Goal: Transaction & Acquisition: Book appointment/travel/reservation

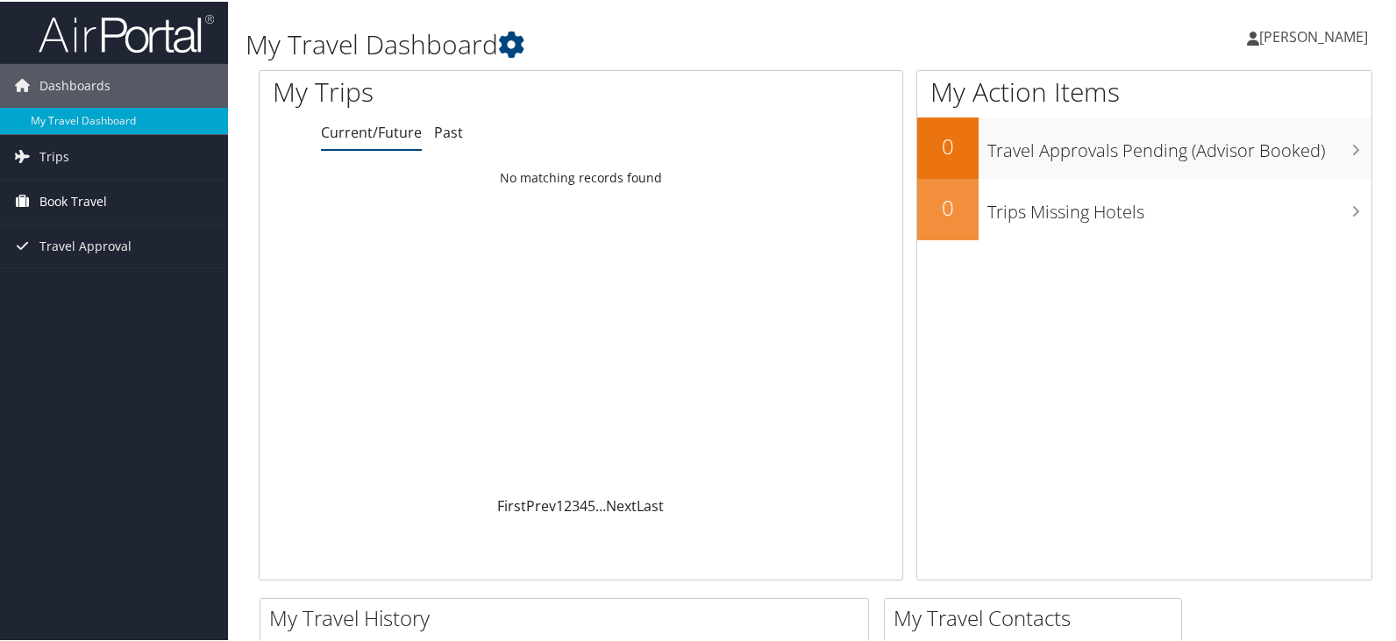
click at [69, 200] on span "Book Travel" at bounding box center [73, 200] width 68 height 44
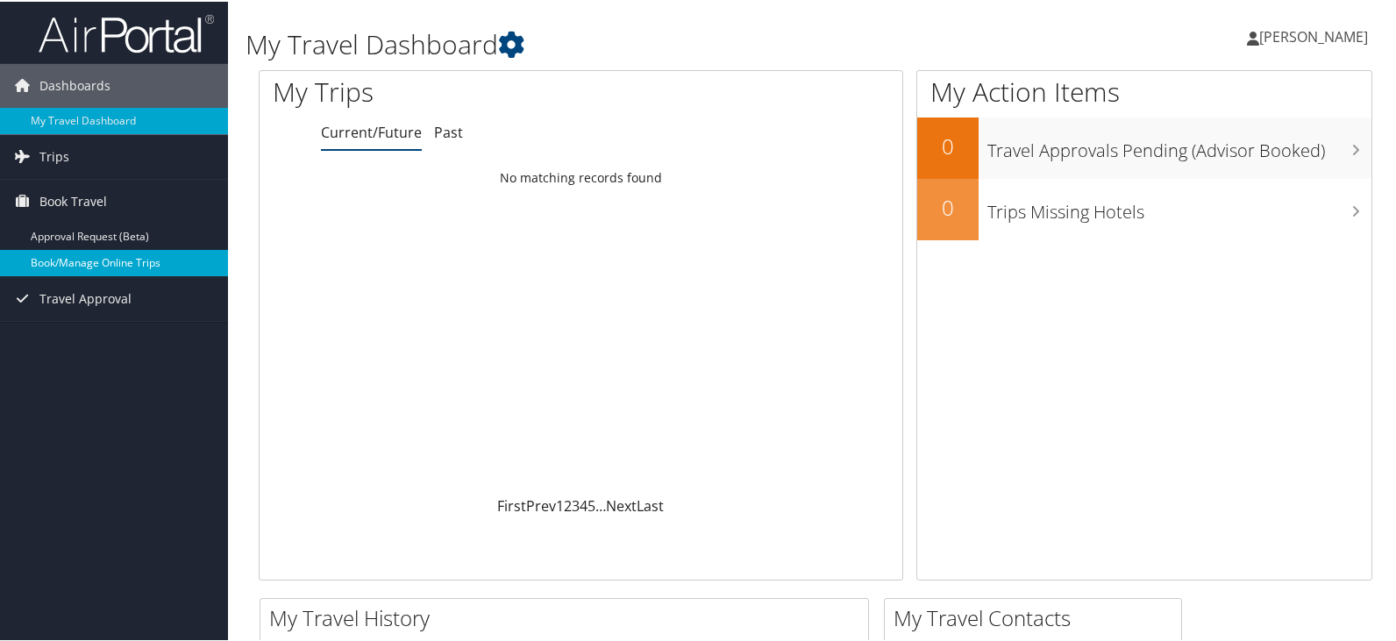
click at [112, 253] on link "Book/Manage Online Trips" at bounding box center [114, 261] width 228 height 26
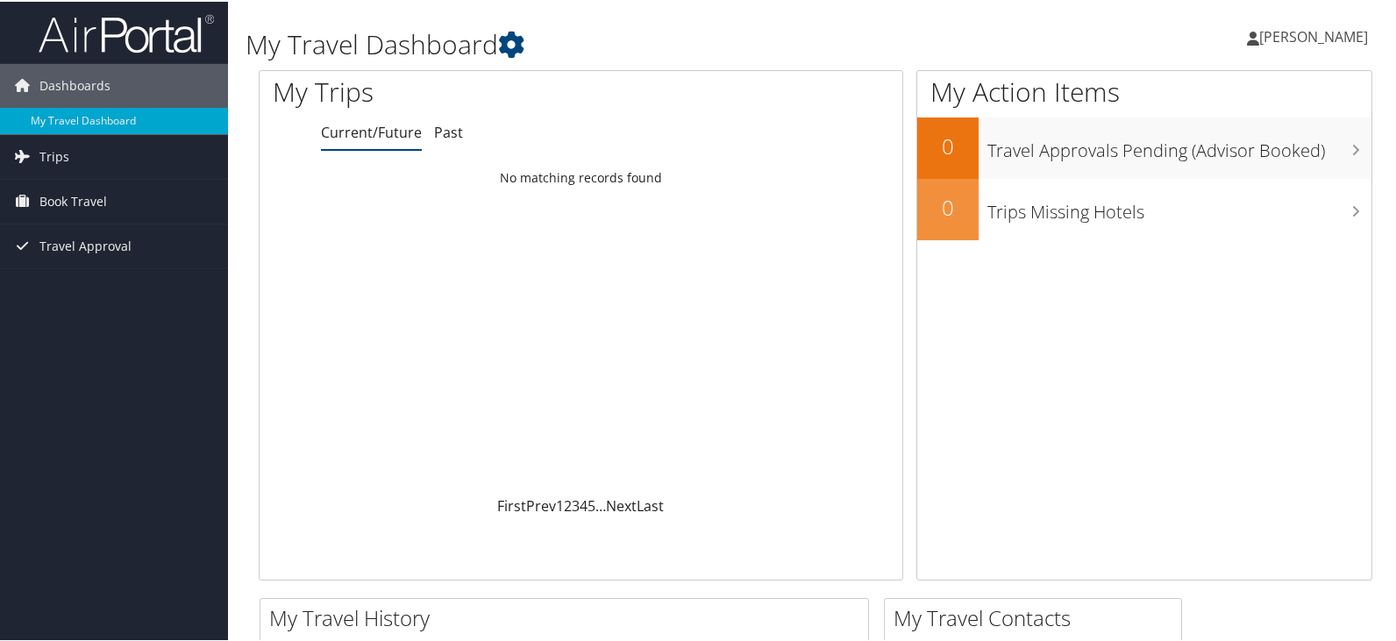
drag, startPoint x: 1275, startPoint y: 34, endPoint x: 1267, endPoint y: 56, distance: 23.3
click at [1274, 34] on span "[PERSON_NAME]" at bounding box center [1313, 34] width 109 height 19
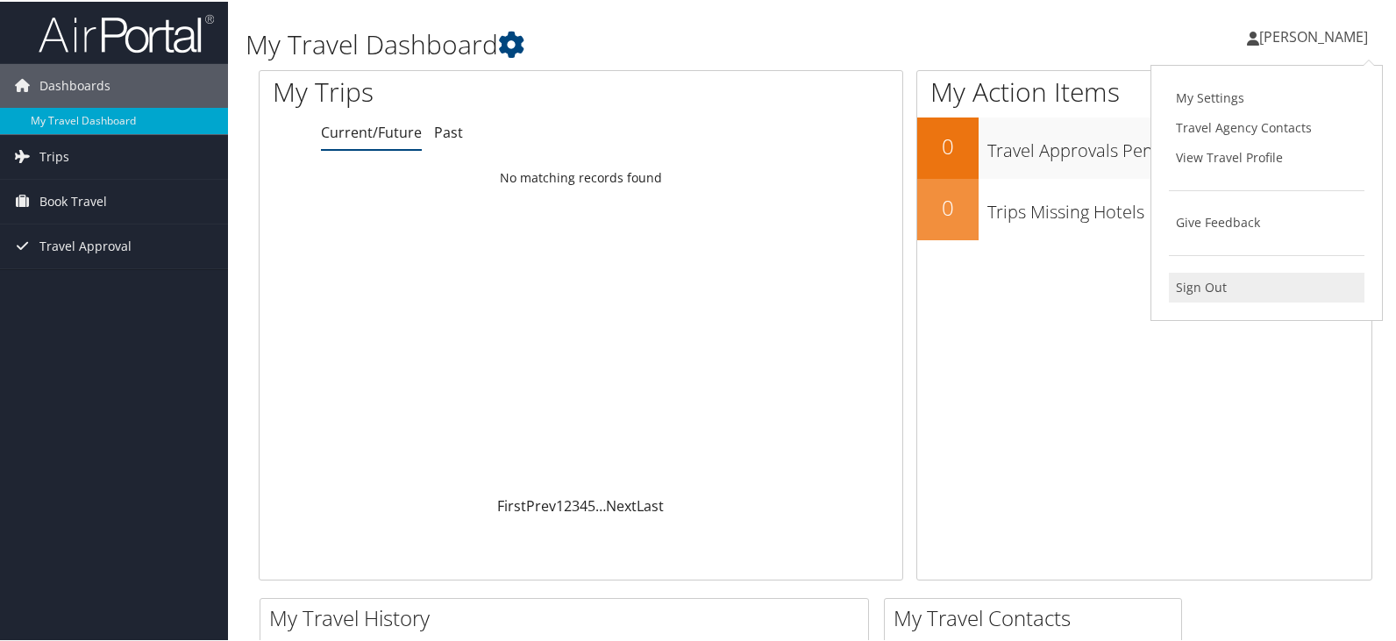
click at [1188, 288] on link "Sign Out" at bounding box center [1267, 286] width 196 height 30
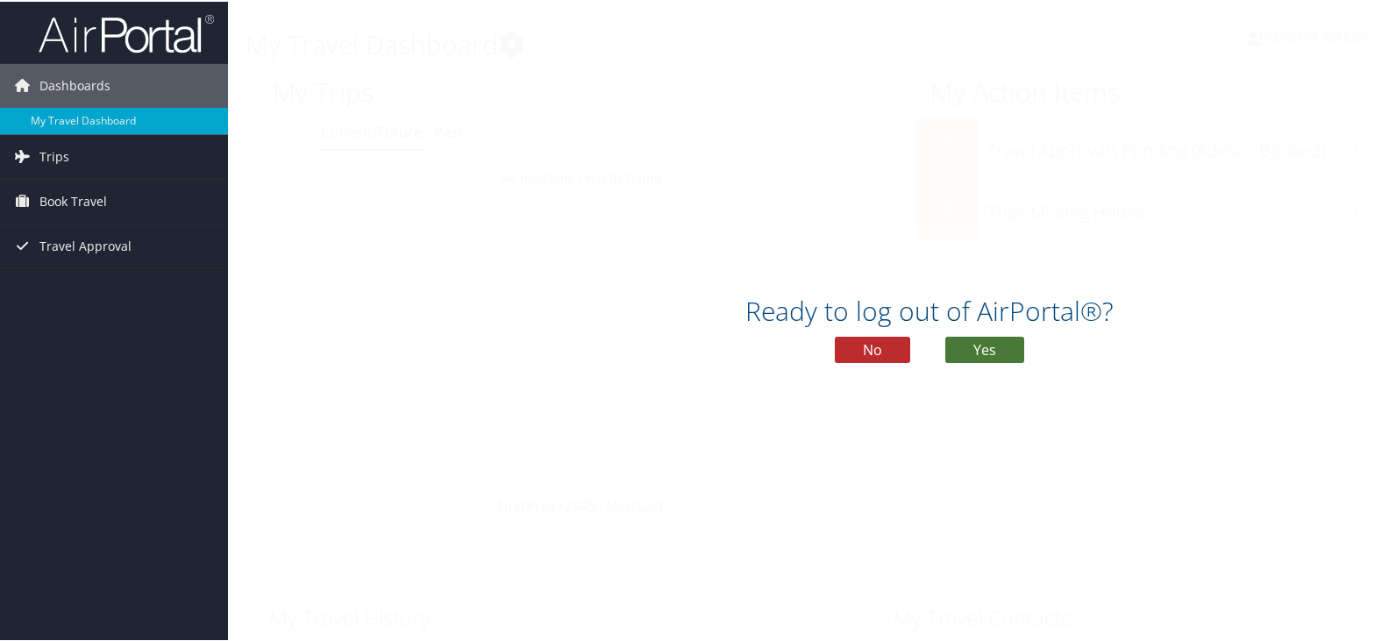
click at [981, 354] on button "Yes" at bounding box center [984, 348] width 79 height 26
